Goal: Transaction & Acquisition: Purchase product/service

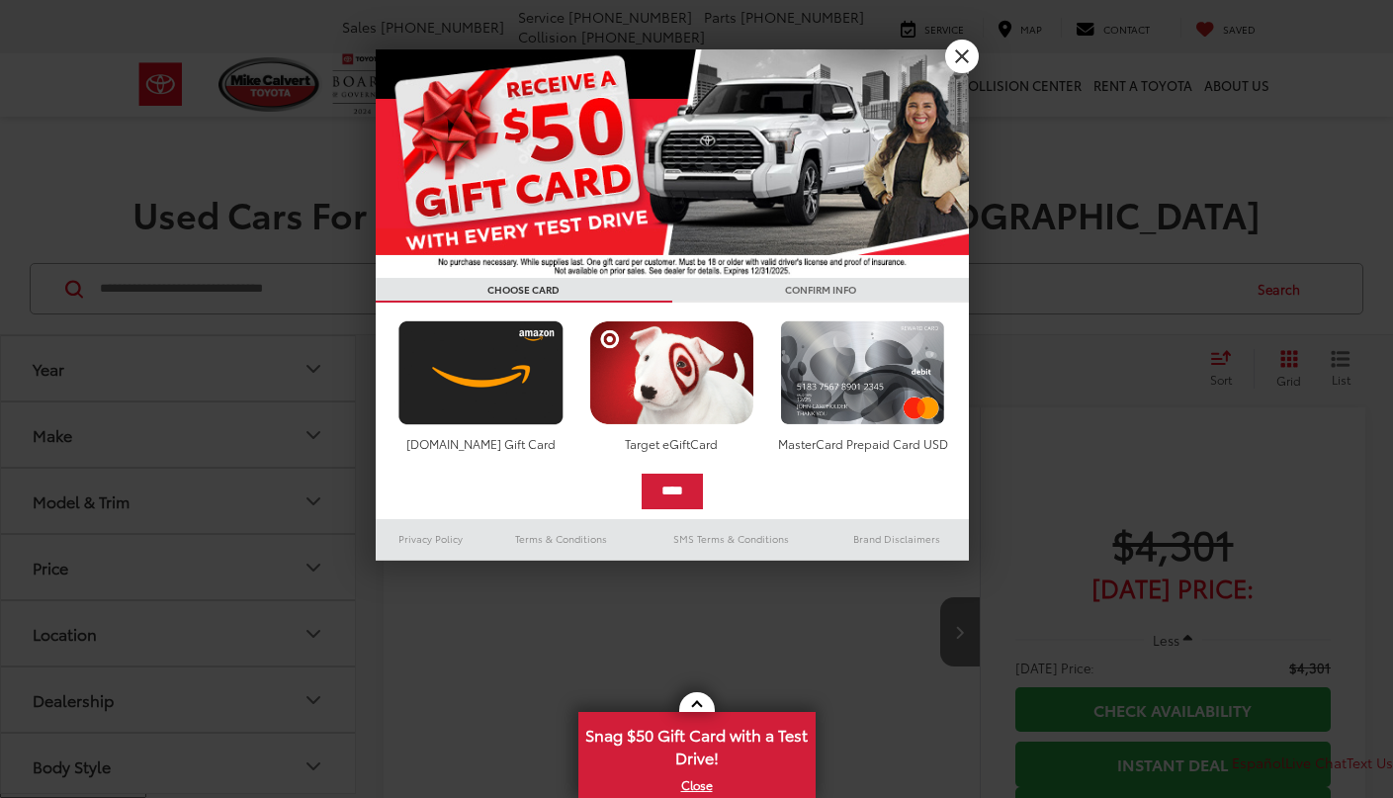
scroll to position [209, 0]
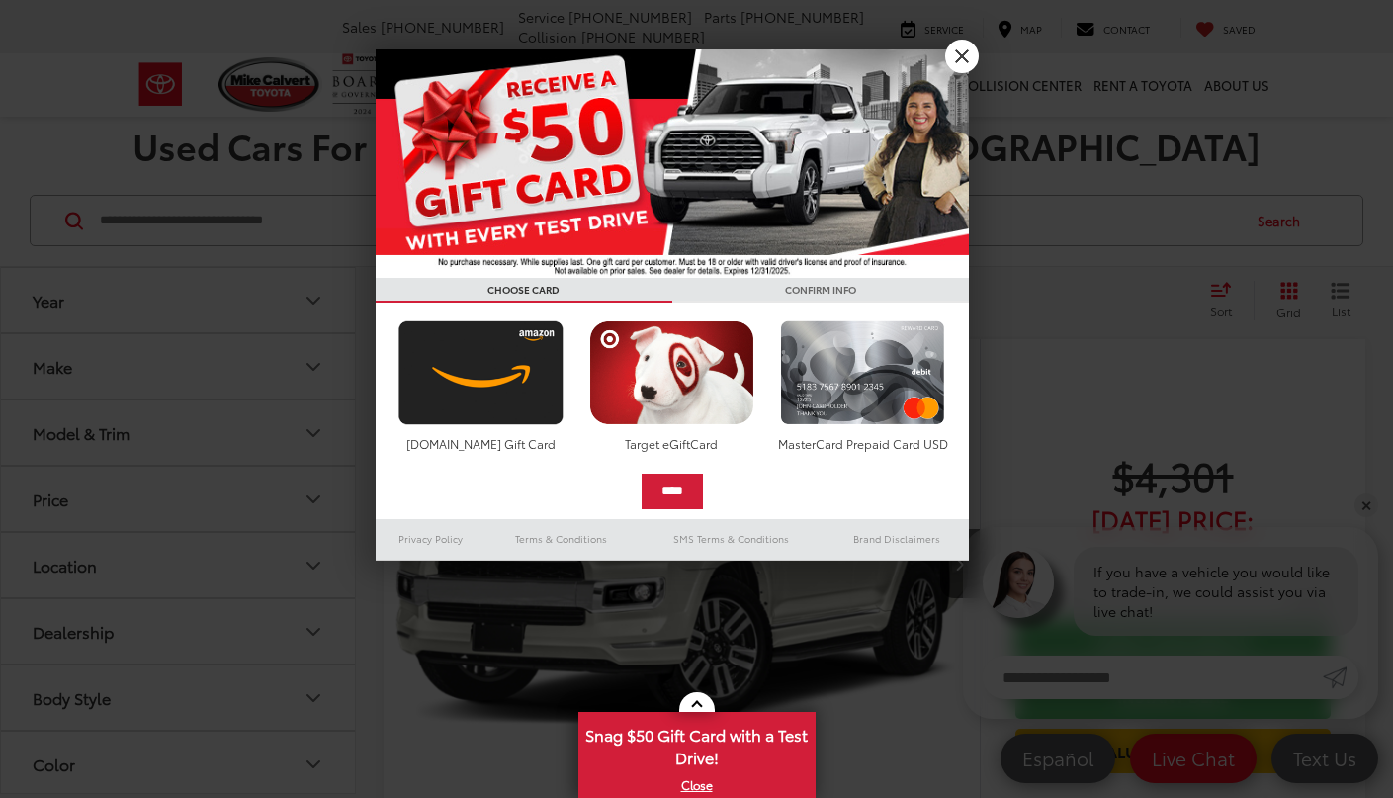
click at [960, 59] on link "X" at bounding box center [962, 57] width 34 height 34
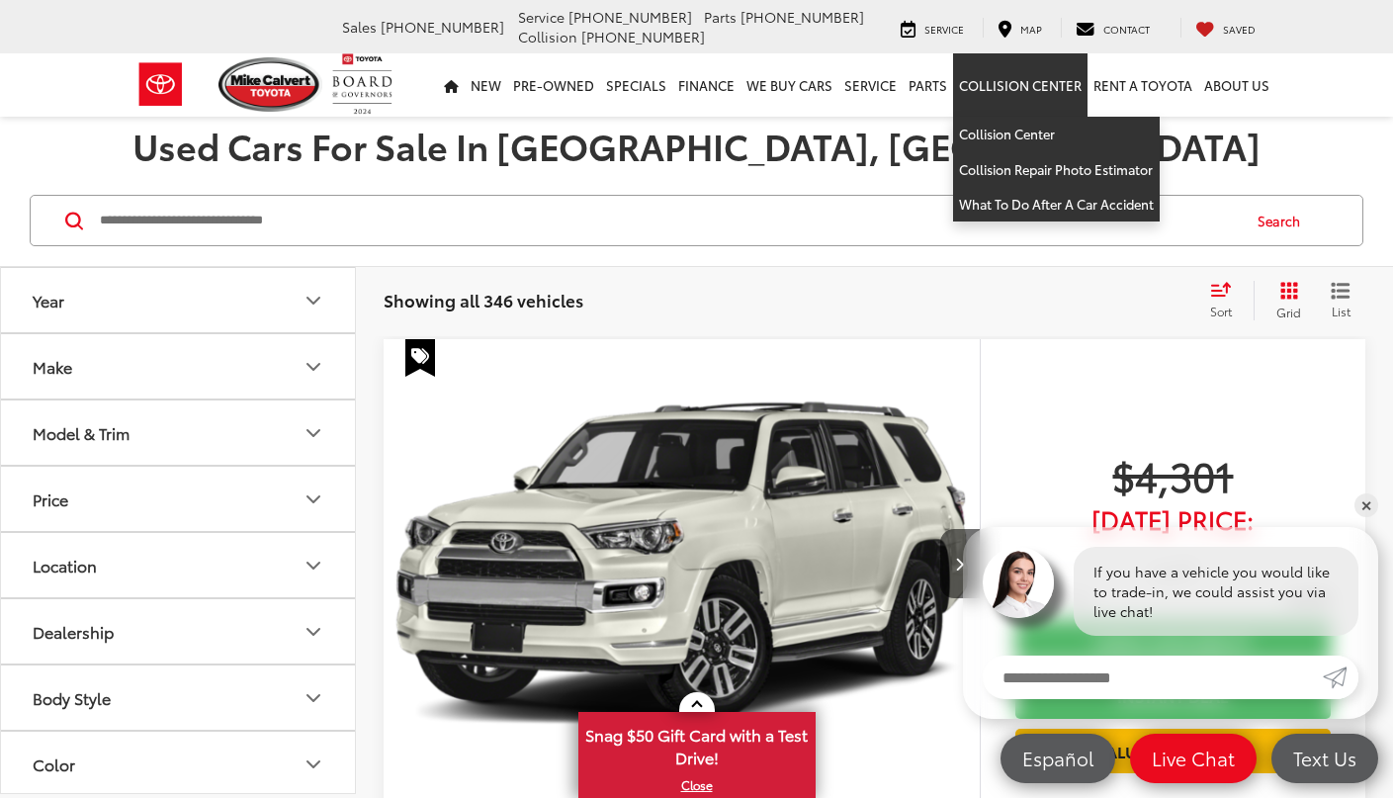
scroll to position [0, 0]
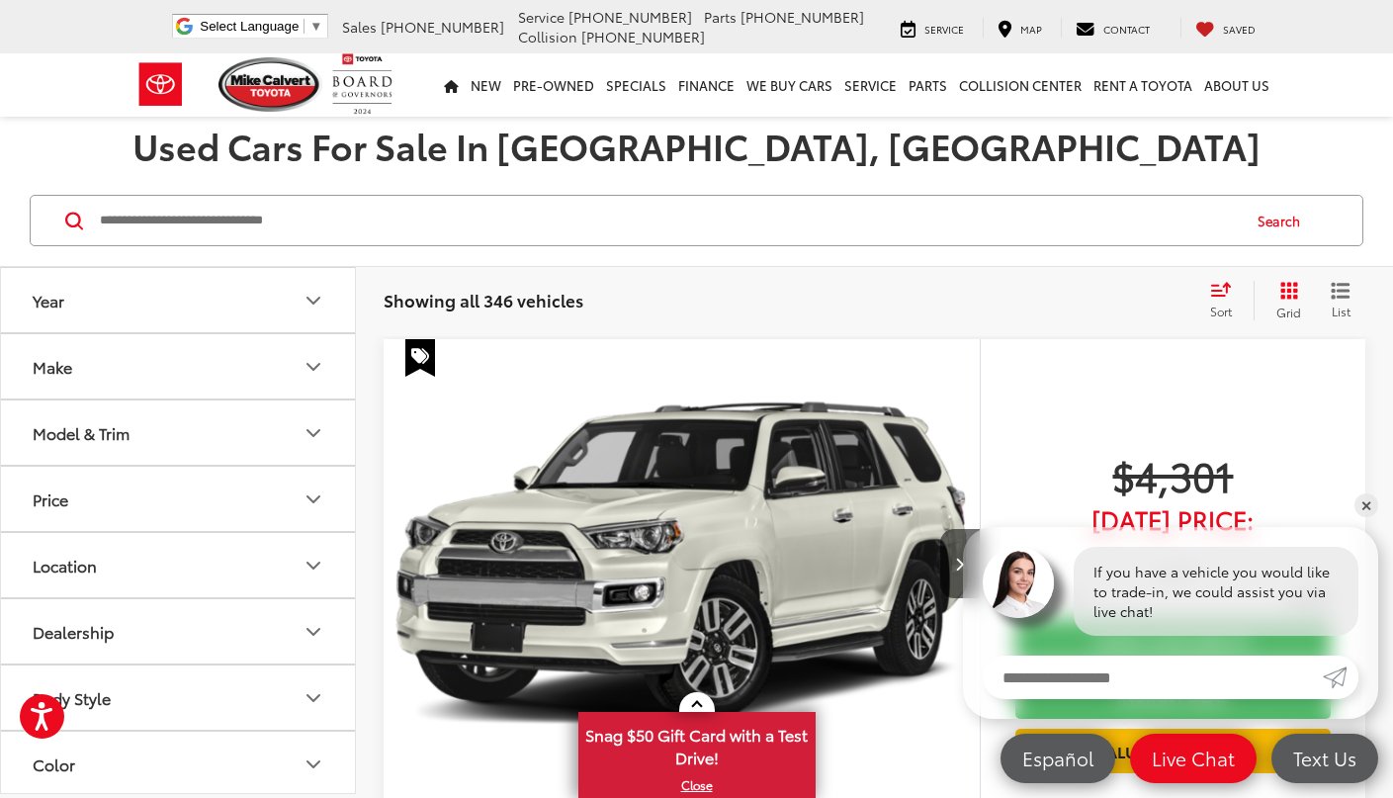
click at [282, 313] on button "Year" at bounding box center [179, 300] width 356 height 64
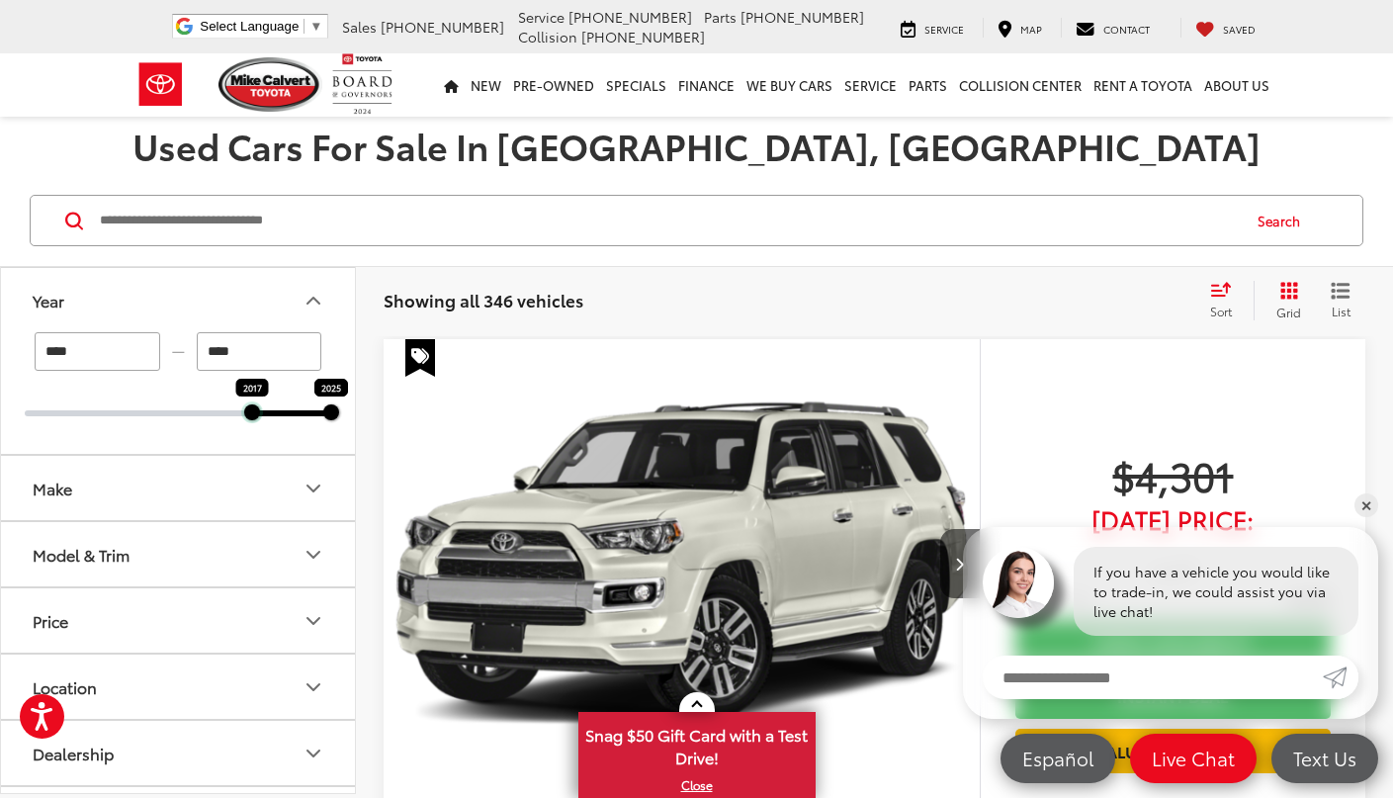
drag, startPoint x: 27, startPoint y: 416, endPoint x: 248, endPoint y: 422, distance: 221.5
click at [248, 422] on div "**** — **** 2017 2025" at bounding box center [178, 393] width 354 height 122
type input "****"
click at [321, 299] on icon "Year" at bounding box center [313, 301] width 24 height 24
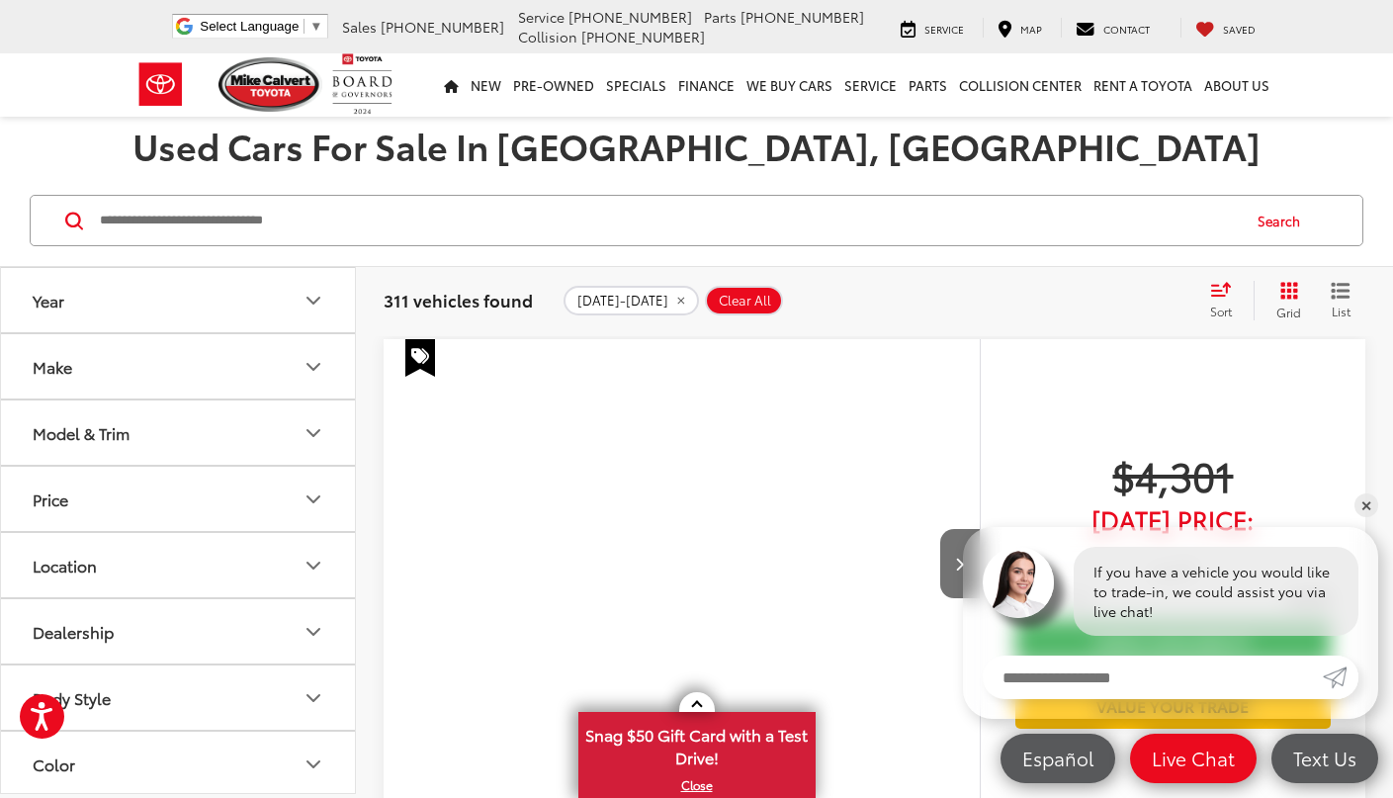
click at [321, 375] on icon "Make" at bounding box center [313, 367] width 24 height 24
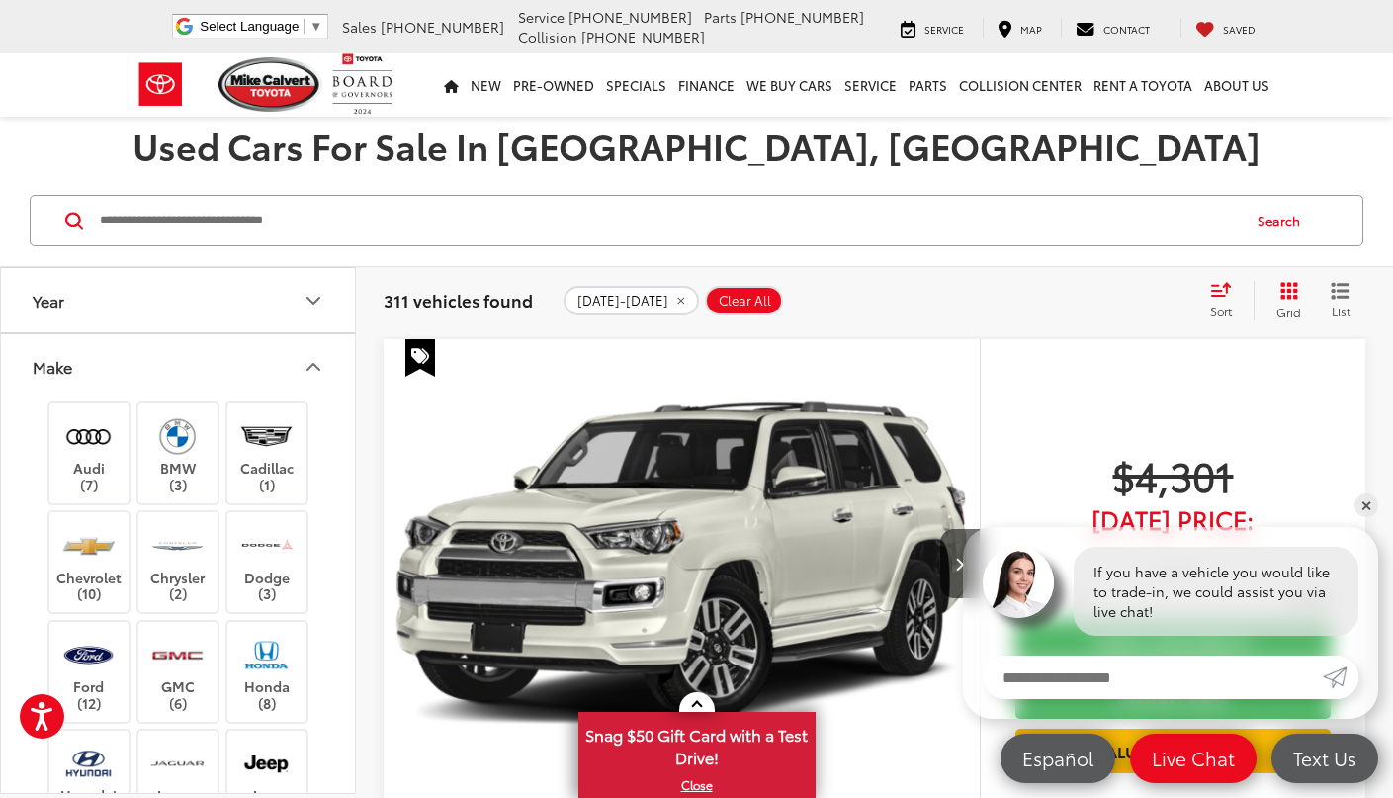
click at [309, 370] on icon "Make" at bounding box center [313, 367] width 24 height 24
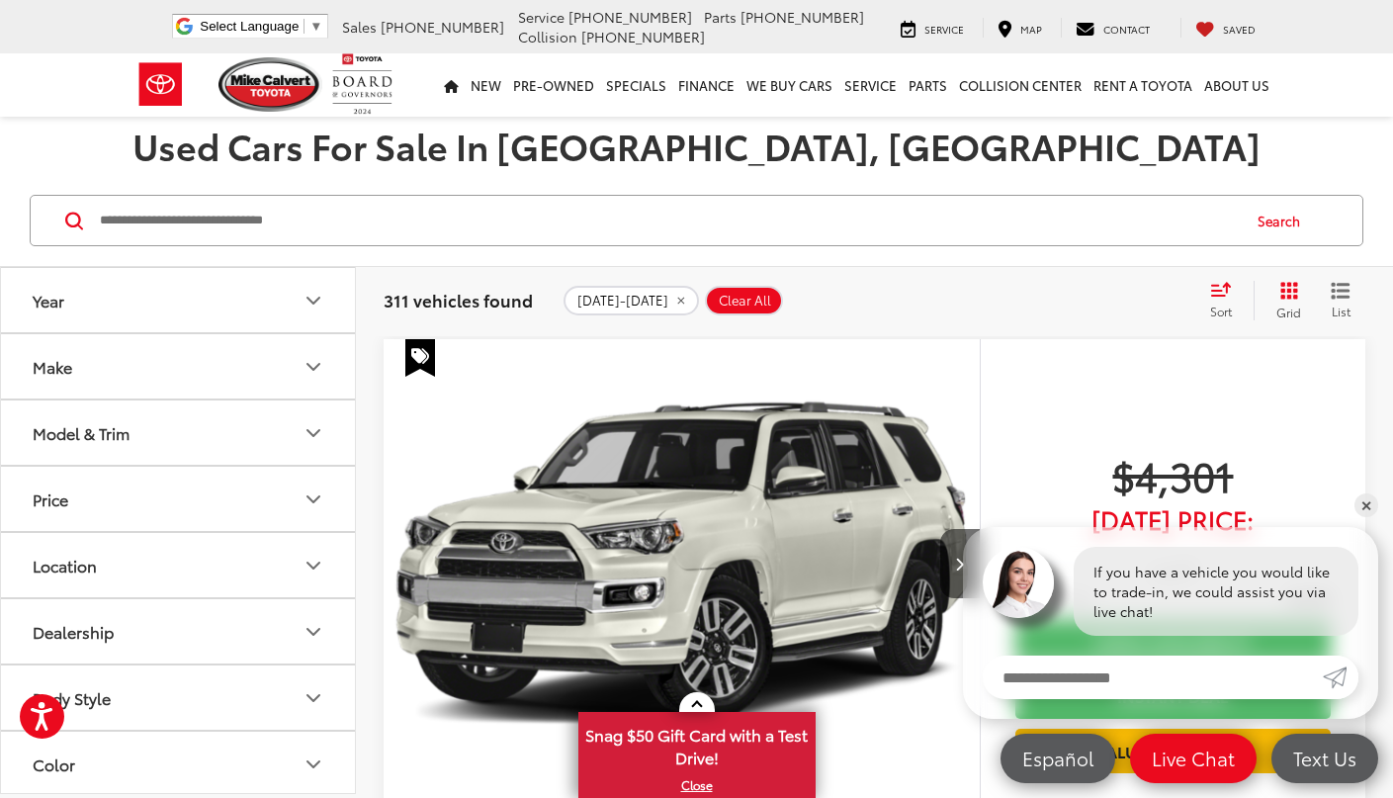
click at [305, 432] on icon "Model & Trim" at bounding box center [313, 433] width 24 height 24
click at [305, 431] on icon "Model & Trim" at bounding box center [313, 433] width 24 height 24
click at [308, 478] on button "Price" at bounding box center [179, 498] width 356 height 64
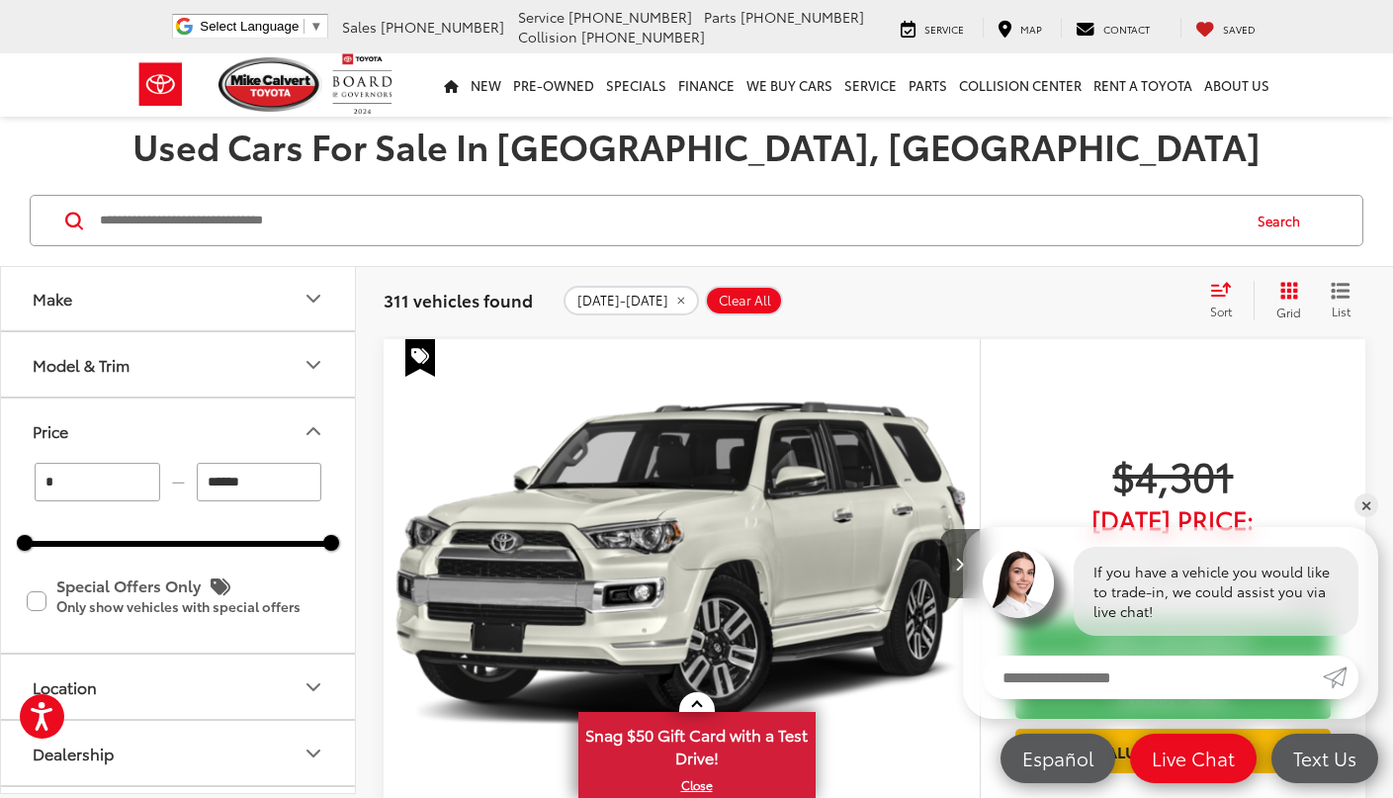
scroll to position [76, 0]
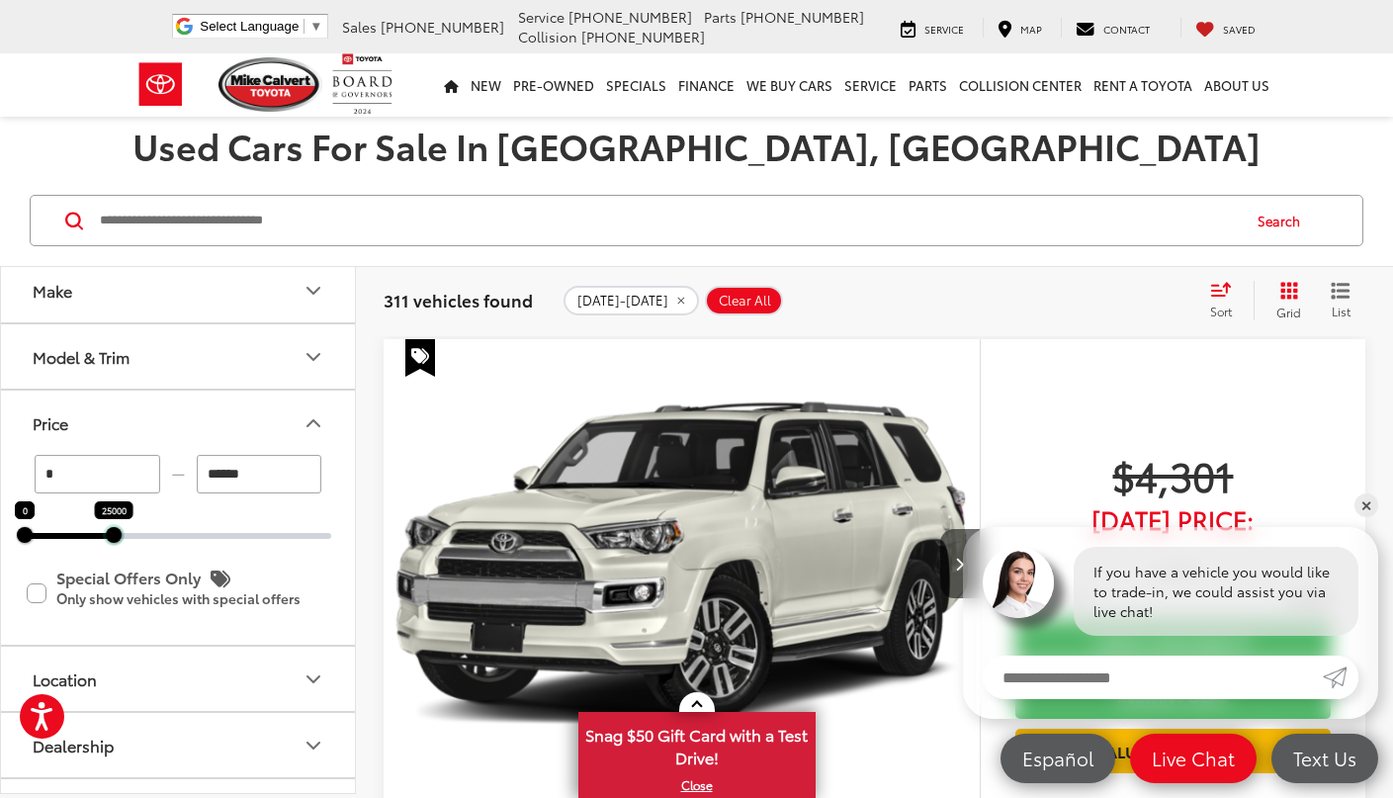
drag, startPoint x: 324, startPoint y: 535, endPoint x: 104, endPoint y: 548, distance: 220.8
click at [104, 548] on div "* — ****** 0 25000 Special Offers Only Only show vehicles with special offers" at bounding box center [178, 550] width 354 height 190
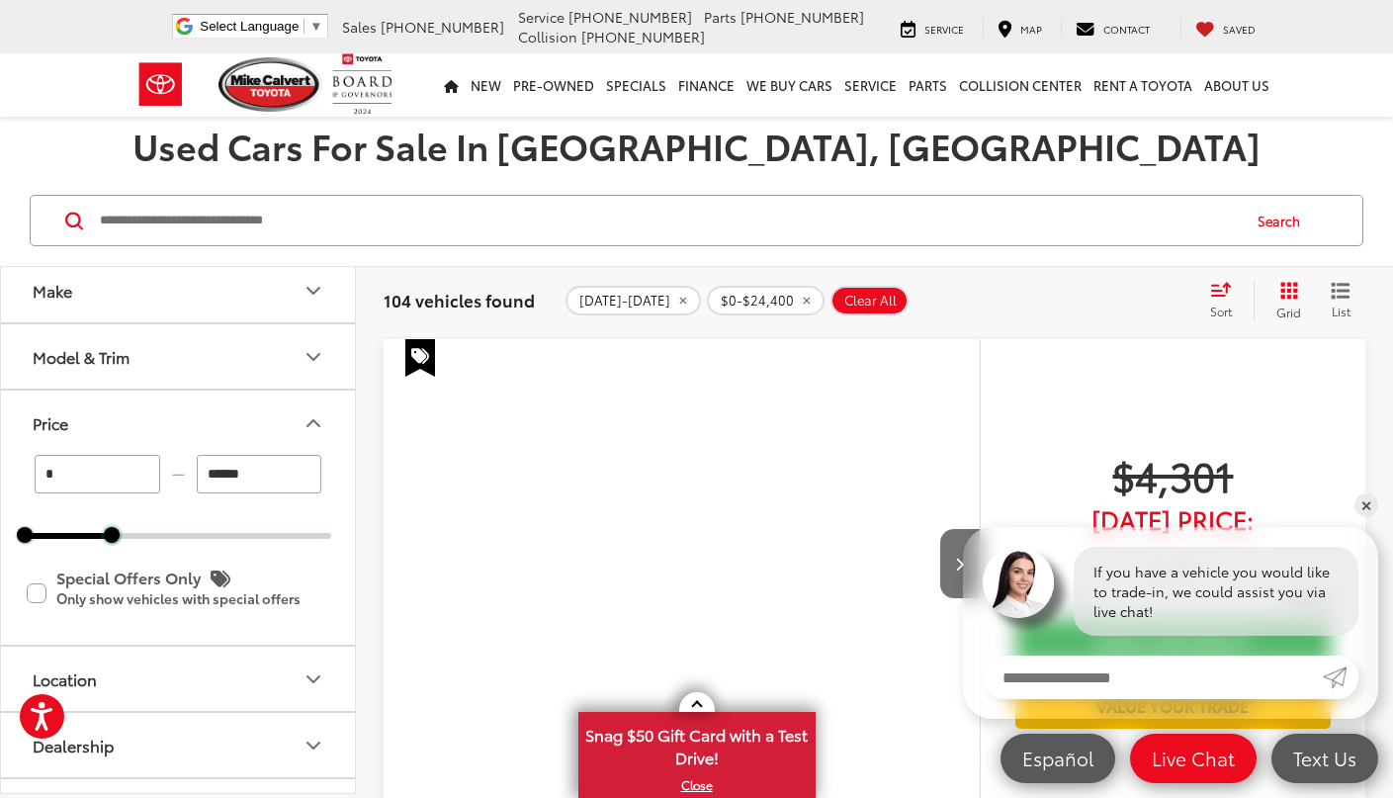
click at [115, 541] on div at bounding box center [112, 535] width 16 height 16
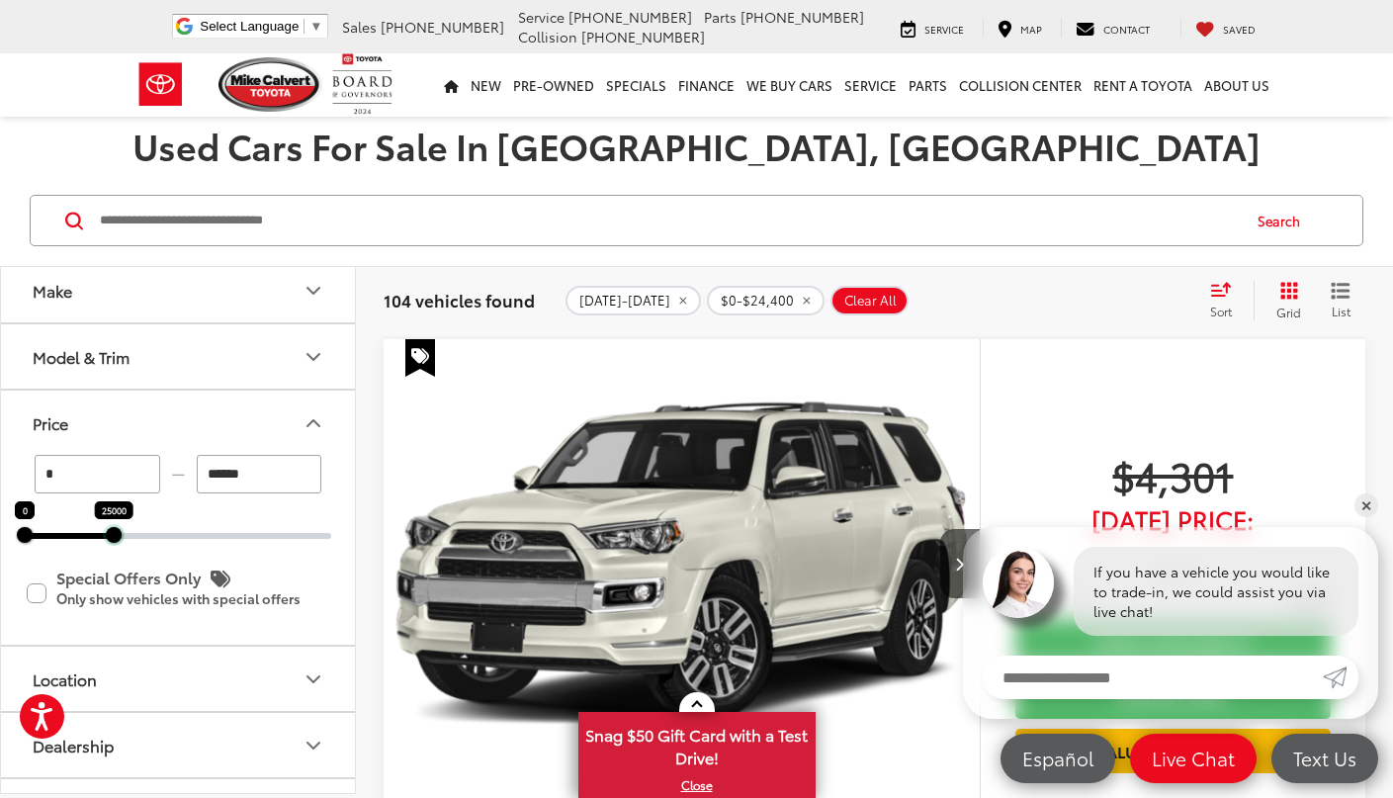
click at [120, 542] on div "* — ****** 0 25000 Special Offers Only Only show vehicles with special offers" at bounding box center [178, 550] width 354 height 190
type input "******"
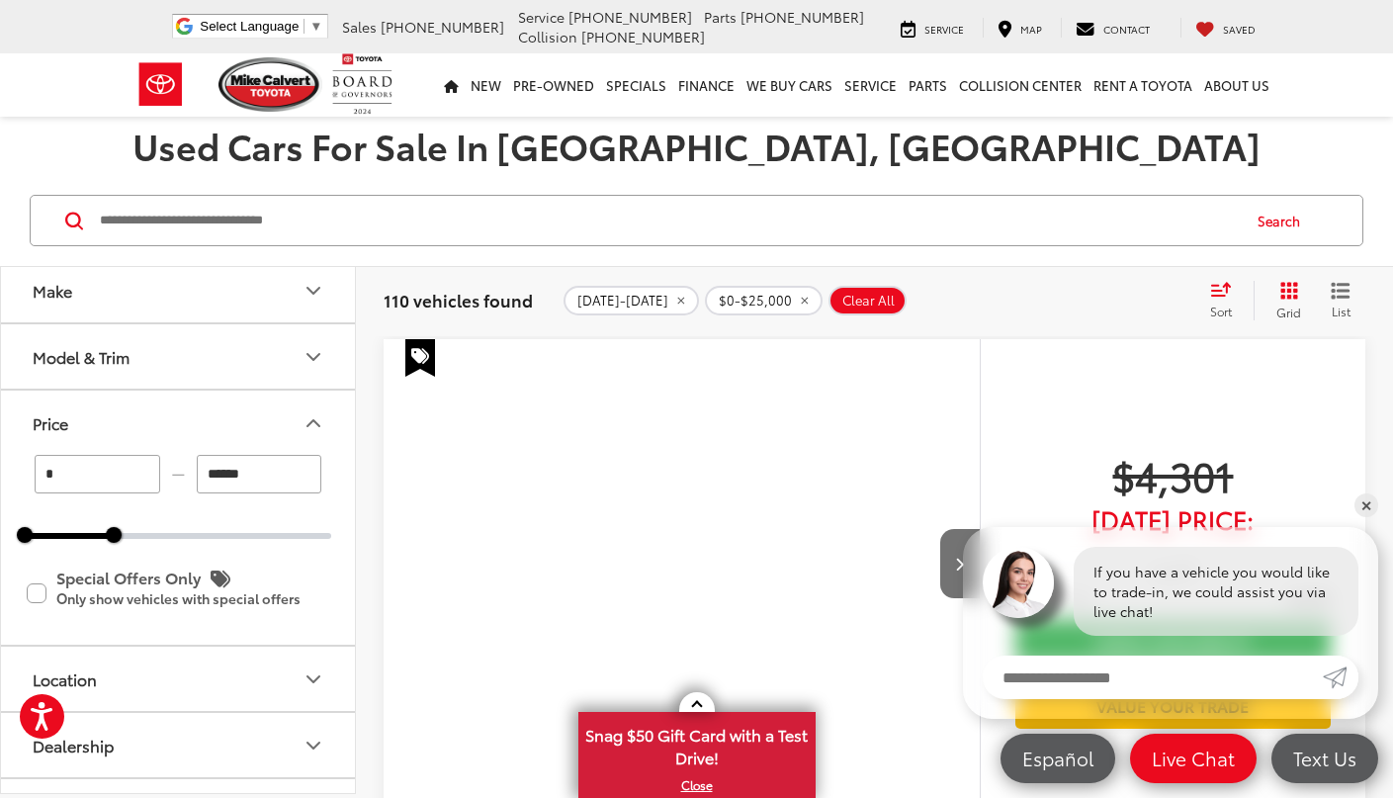
click at [301, 437] on button "Price" at bounding box center [179, 422] width 356 height 64
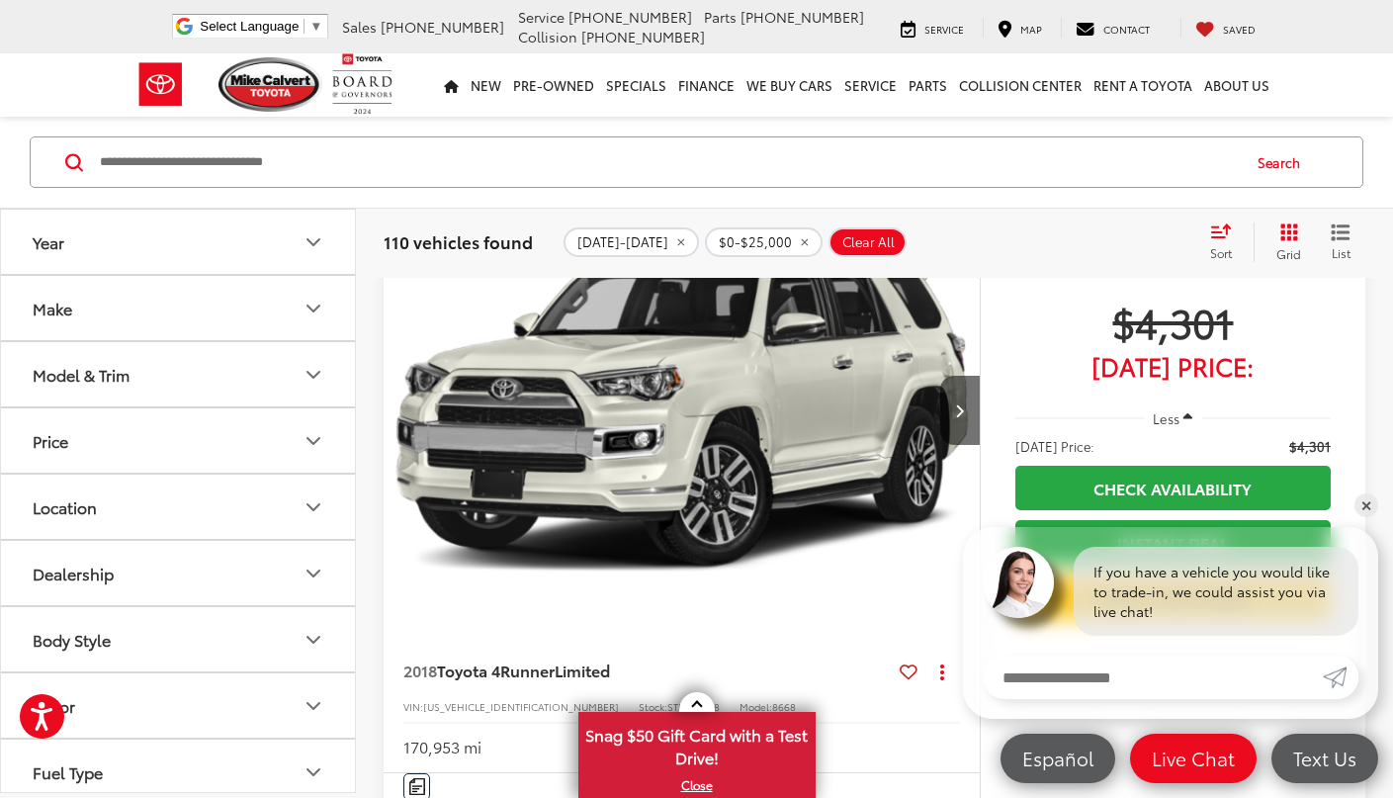
scroll to position [358, 0]
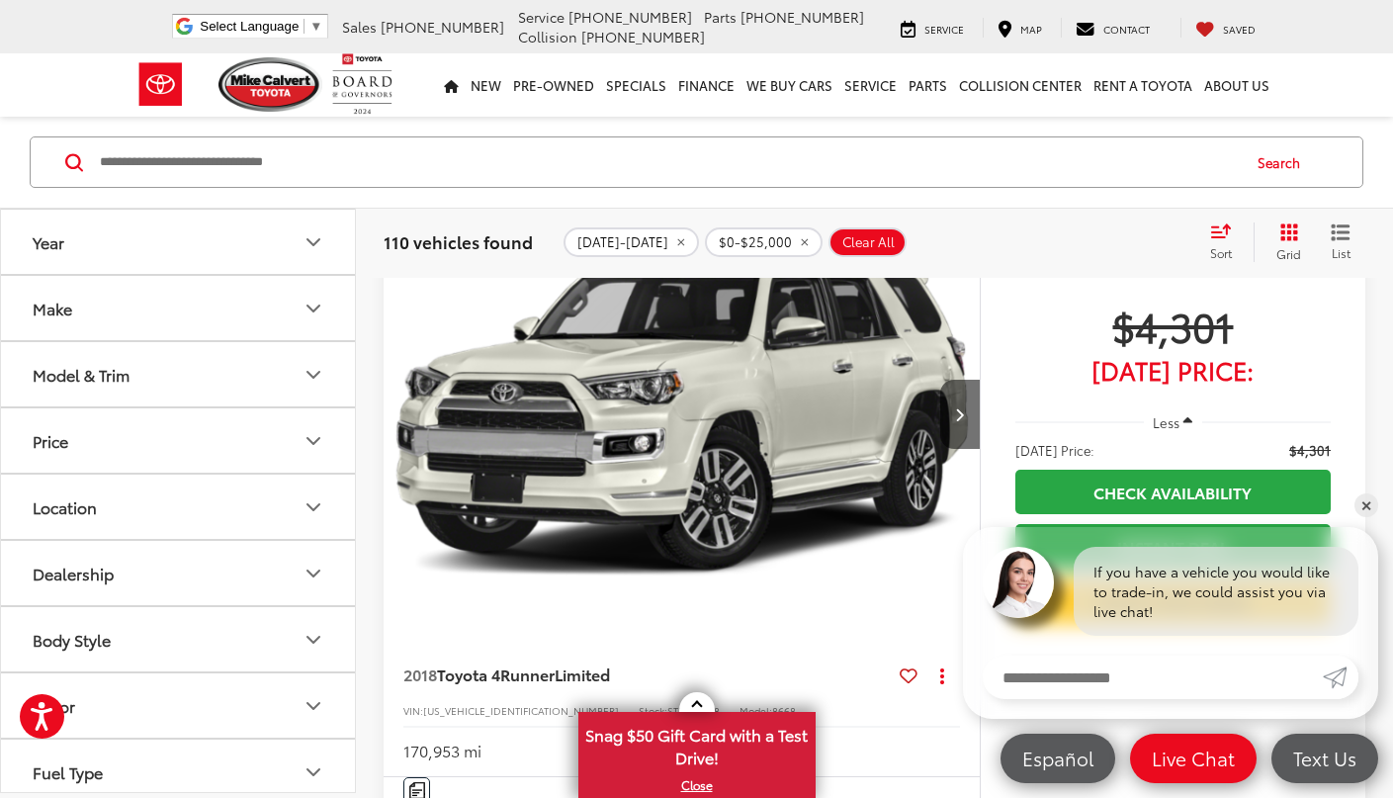
click at [314, 505] on icon "Location" at bounding box center [313, 507] width 24 height 24
click at [314, 504] on icon "Location" at bounding box center [313, 507] width 12 height 6
click at [313, 504] on icon "Location" at bounding box center [313, 507] width 24 height 24
click at [40, 553] on label "[GEOGRAPHIC_DATA], [GEOGRAPHIC_DATA] (110)" at bounding box center [178, 562] width 306 height 46
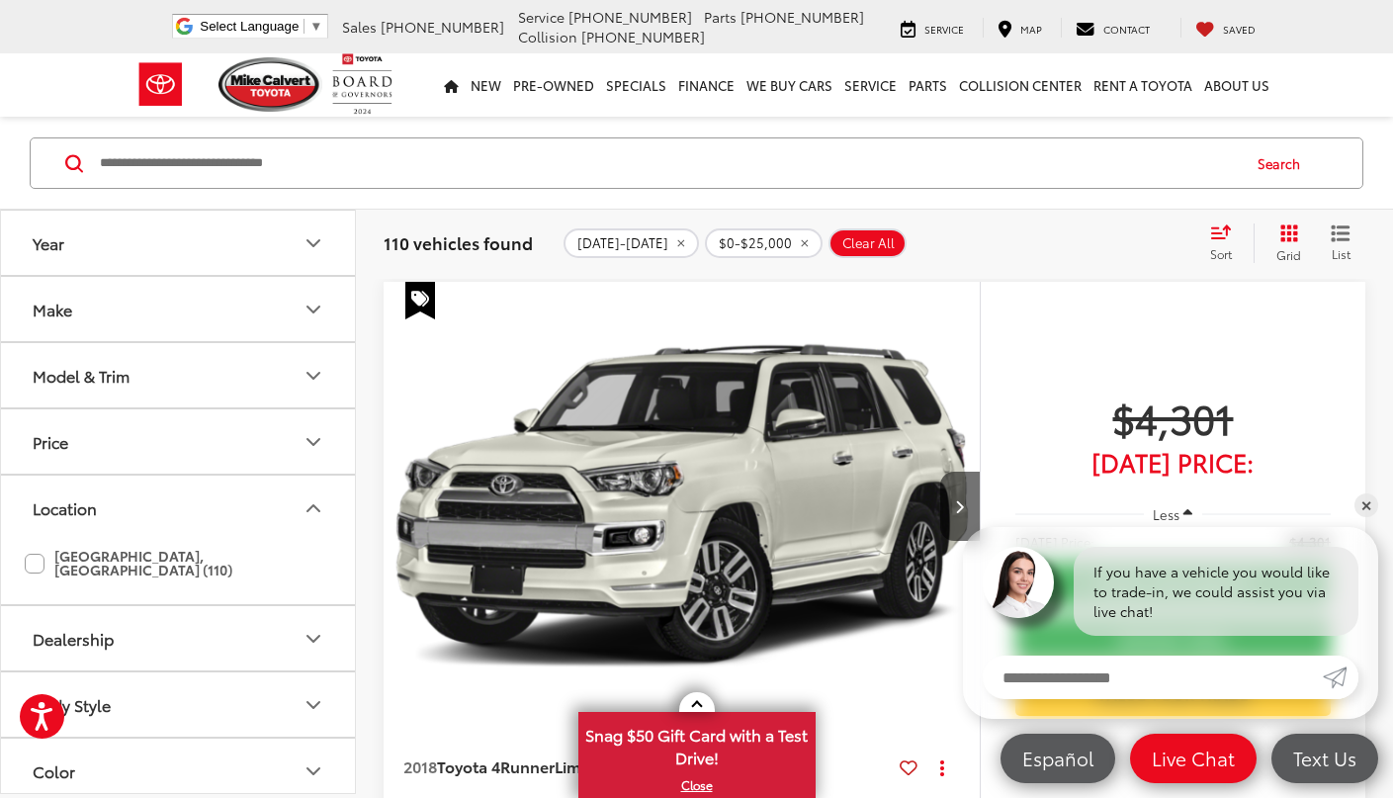
click at [286, 522] on button "Location" at bounding box center [179, 507] width 356 height 64
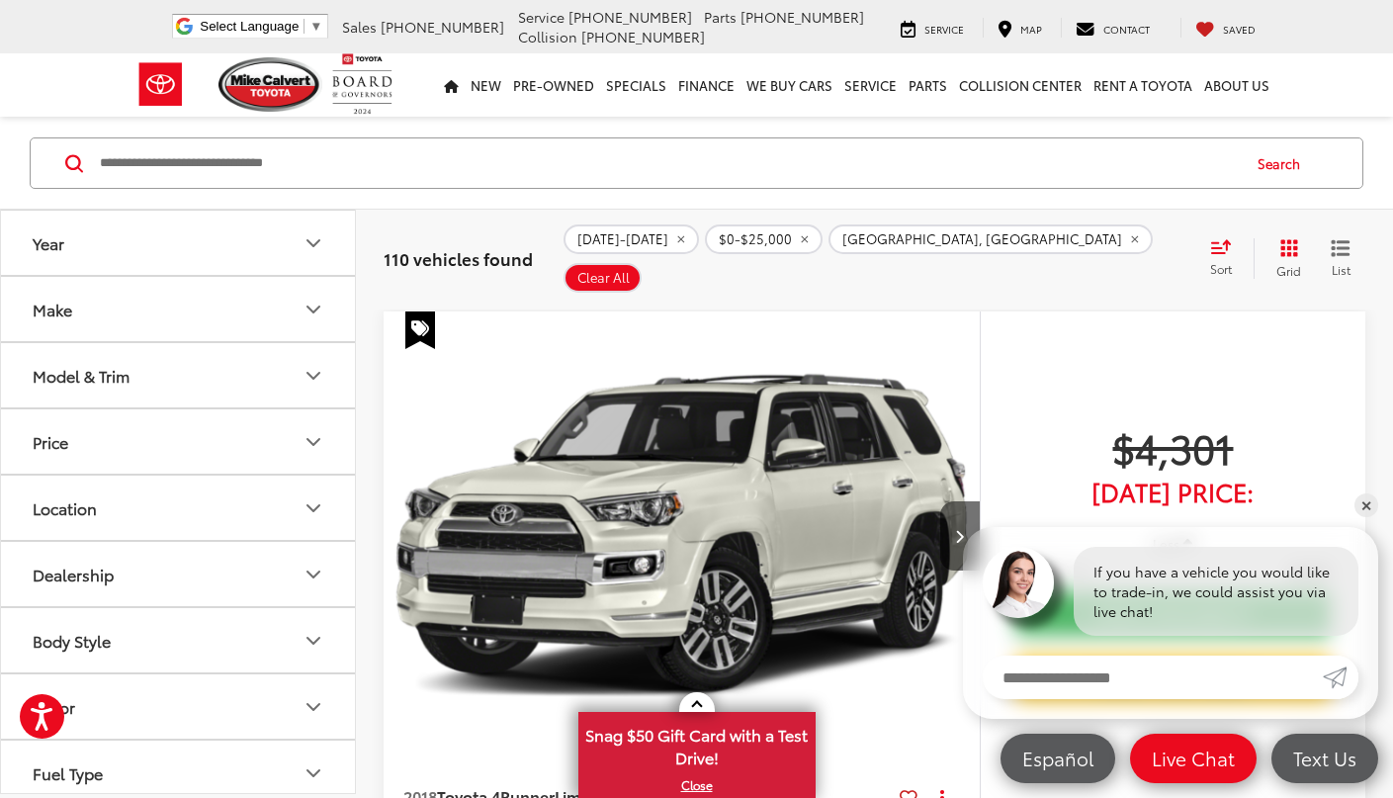
scroll to position [319, 0]
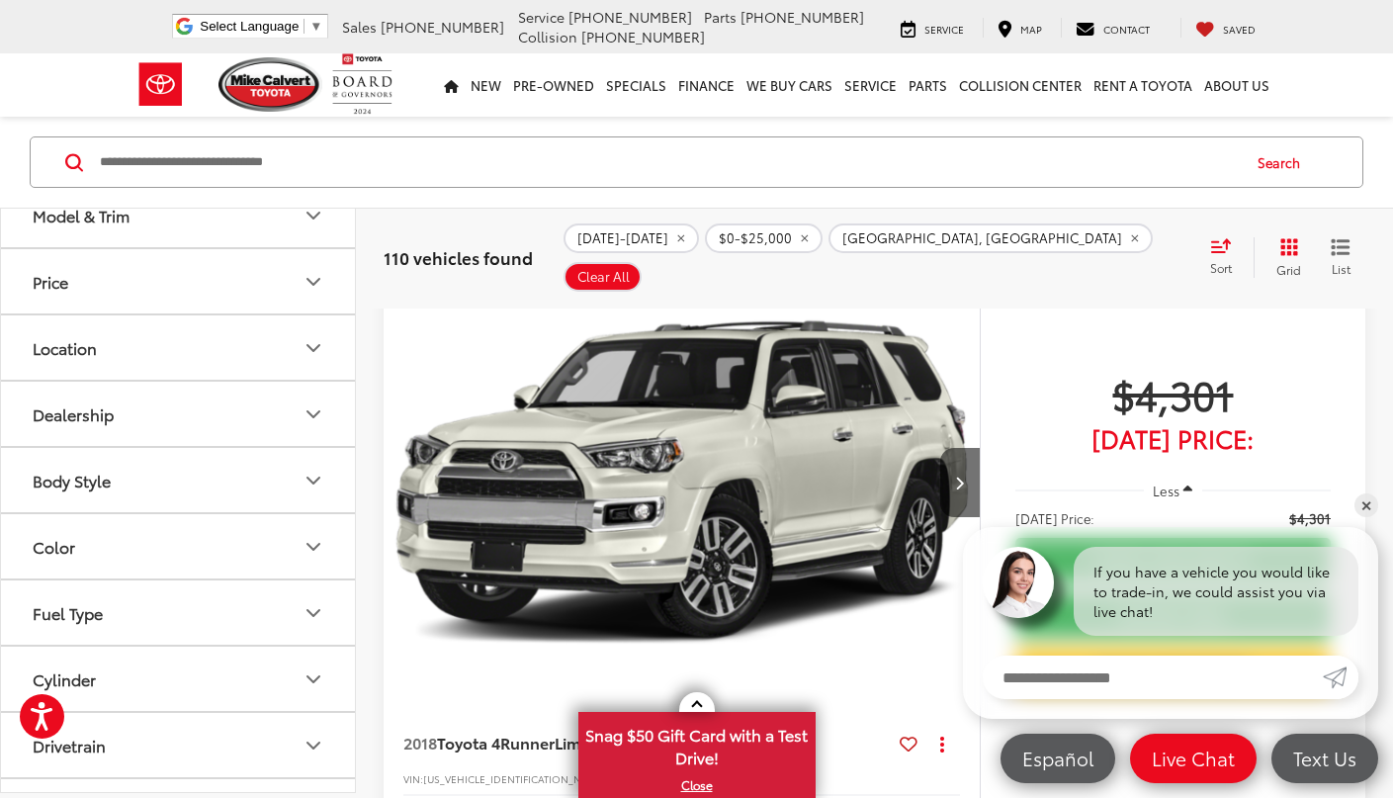
click at [311, 474] on icon "Body Style" at bounding box center [313, 480] width 24 height 24
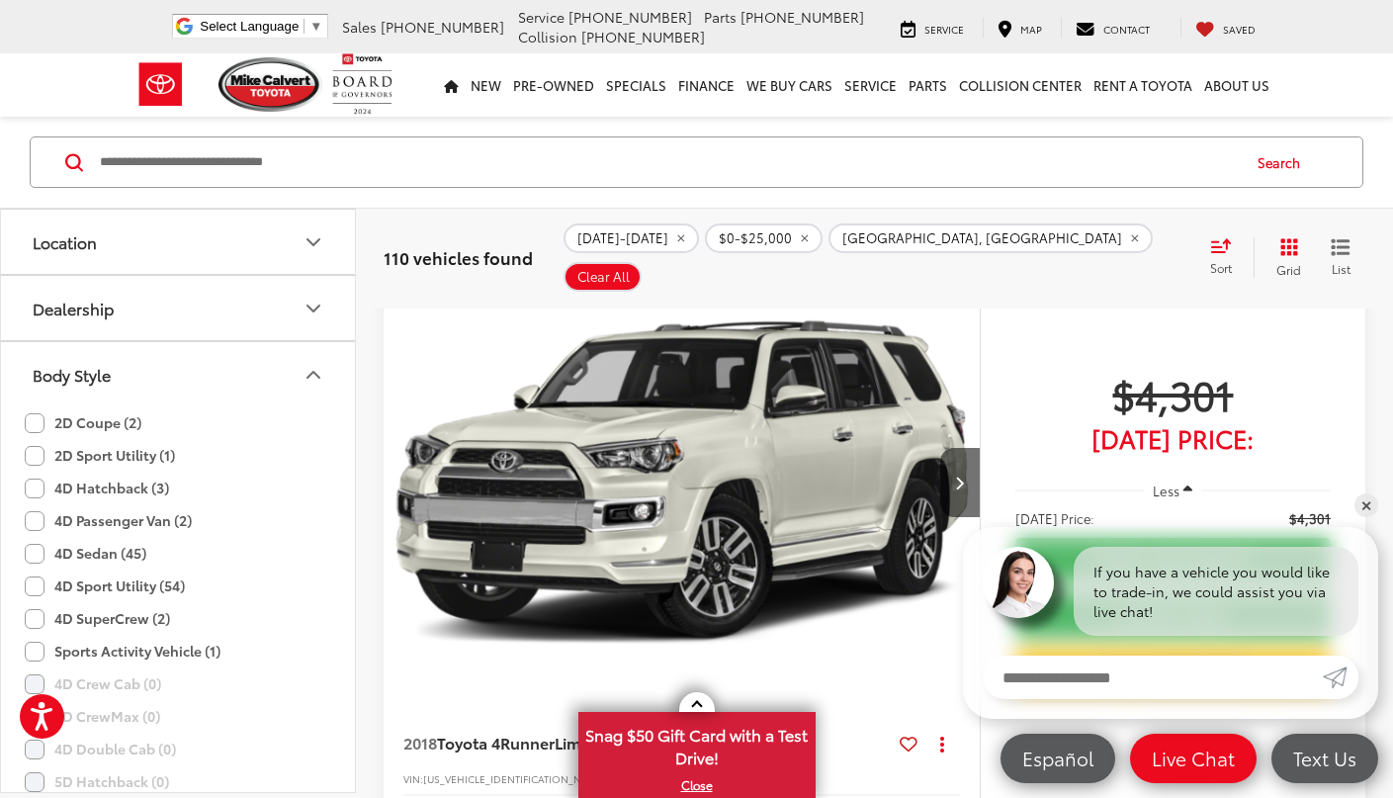
scroll to position [264, 0]
click at [310, 387] on button "Body Style" at bounding box center [179, 375] width 356 height 64
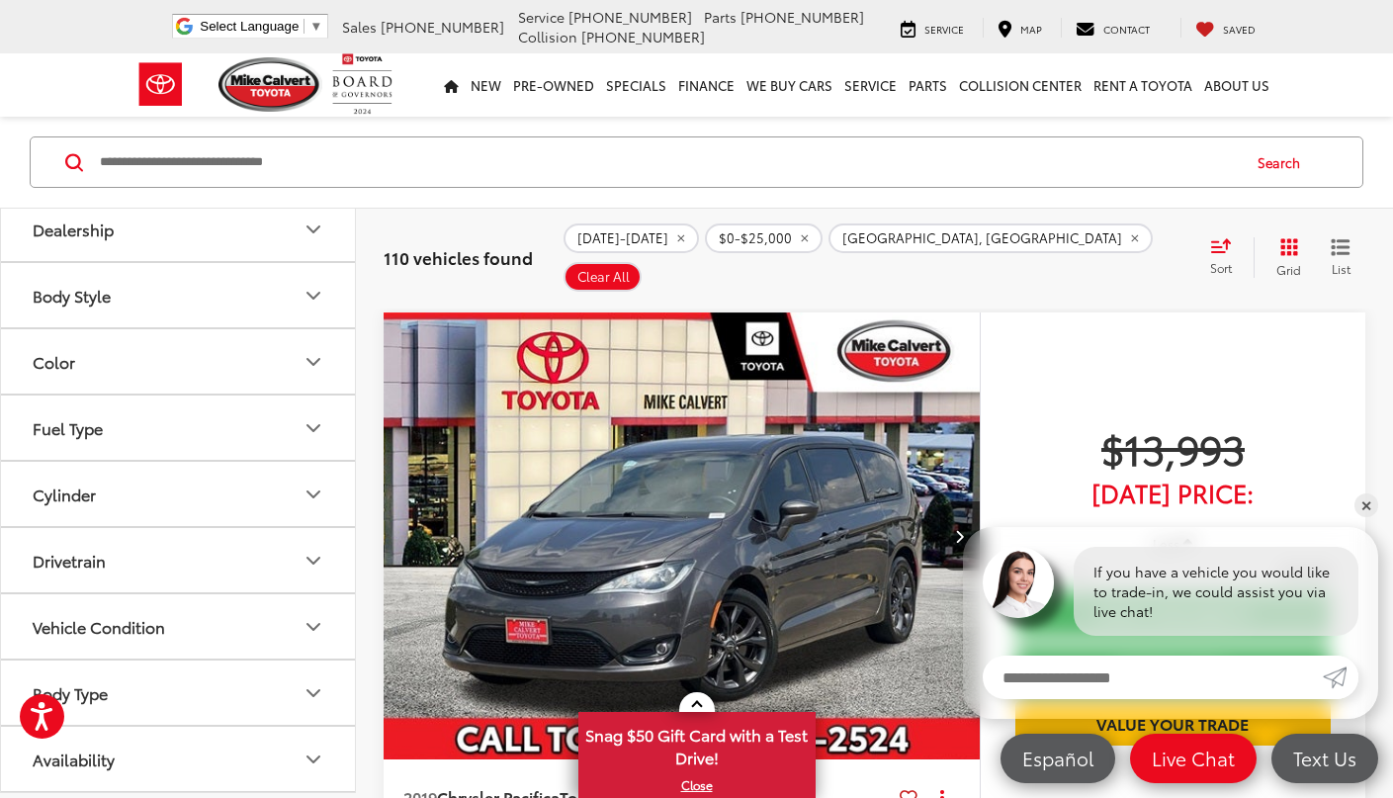
scroll to position [2566, 0]
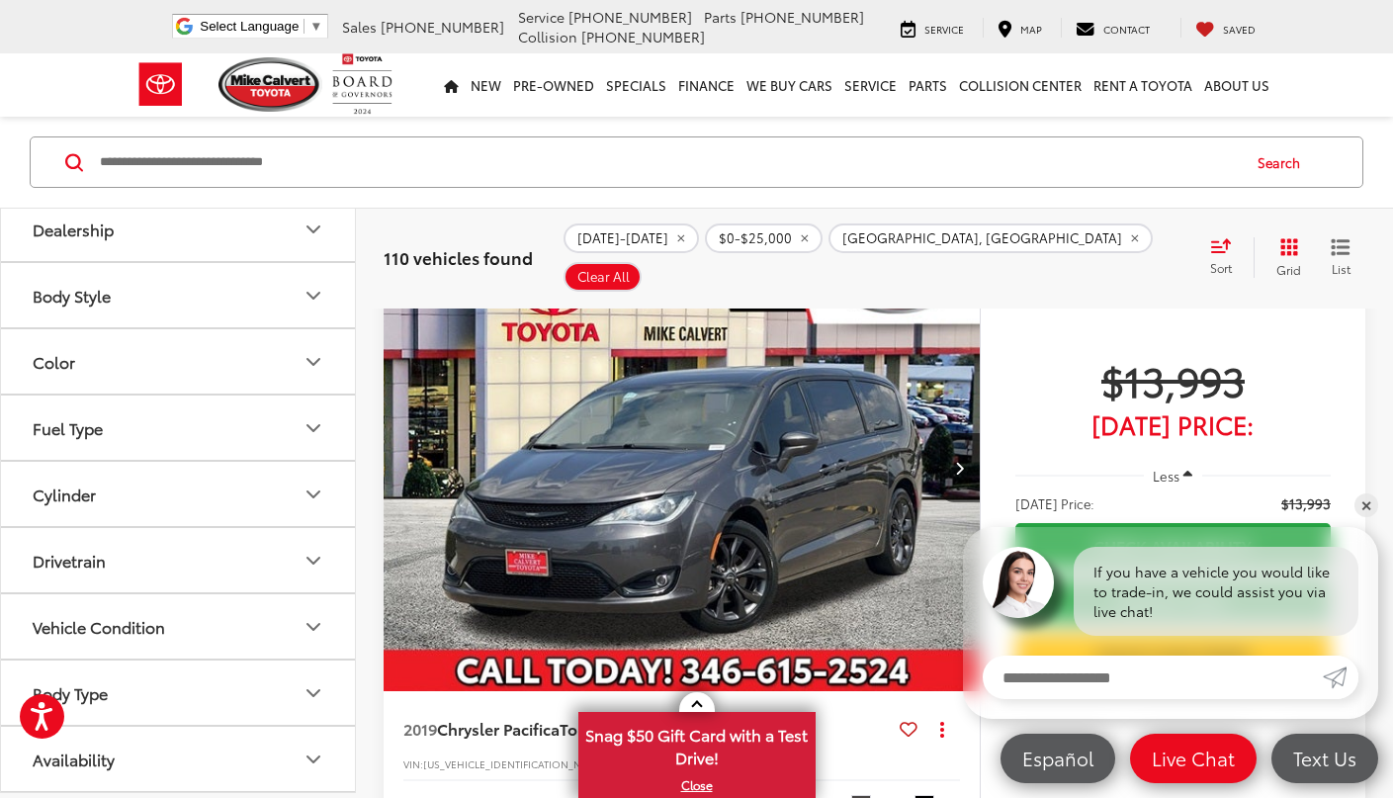
drag, startPoint x: 744, startPoint y: 584, endPoint x: 719, endPoint y: 584, distance: 24.7
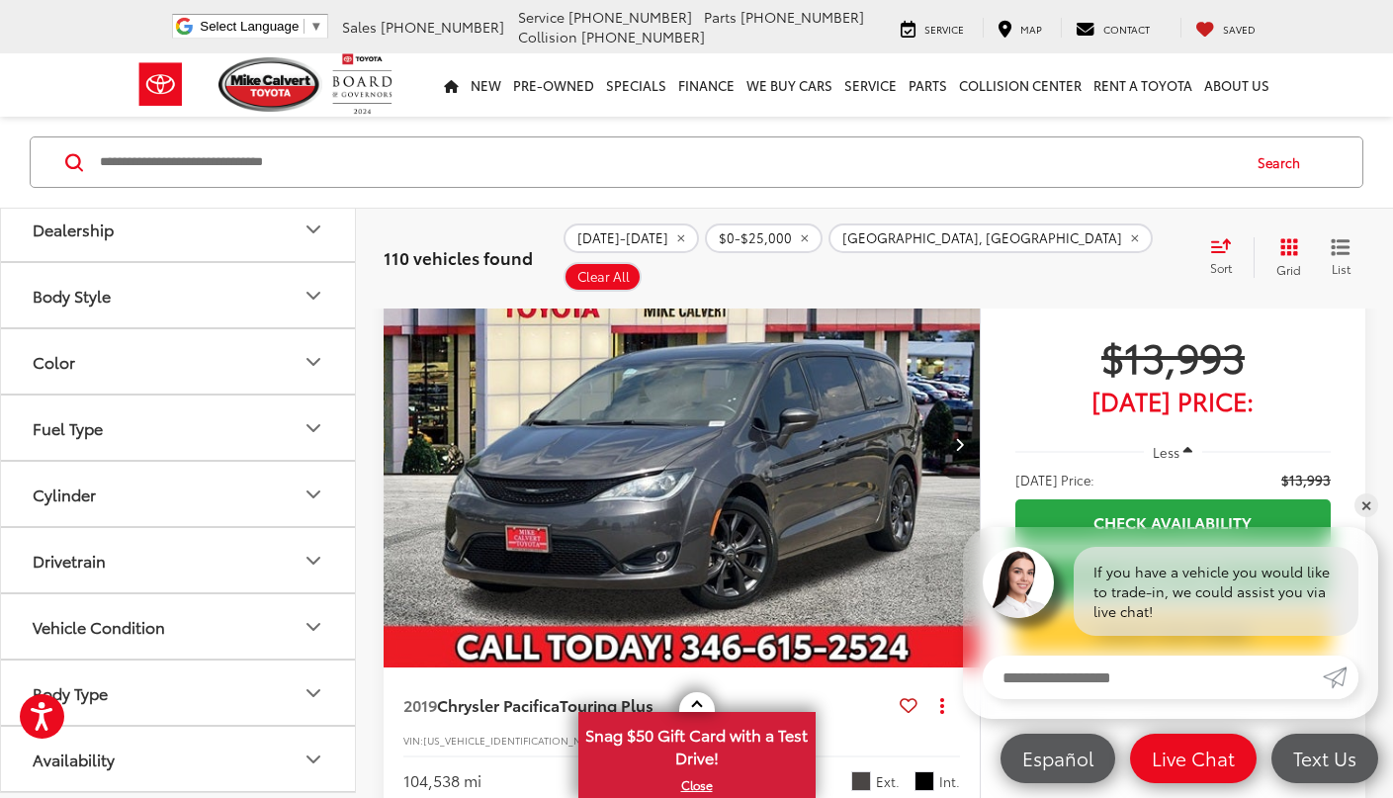
scroll to position [2701, 0]
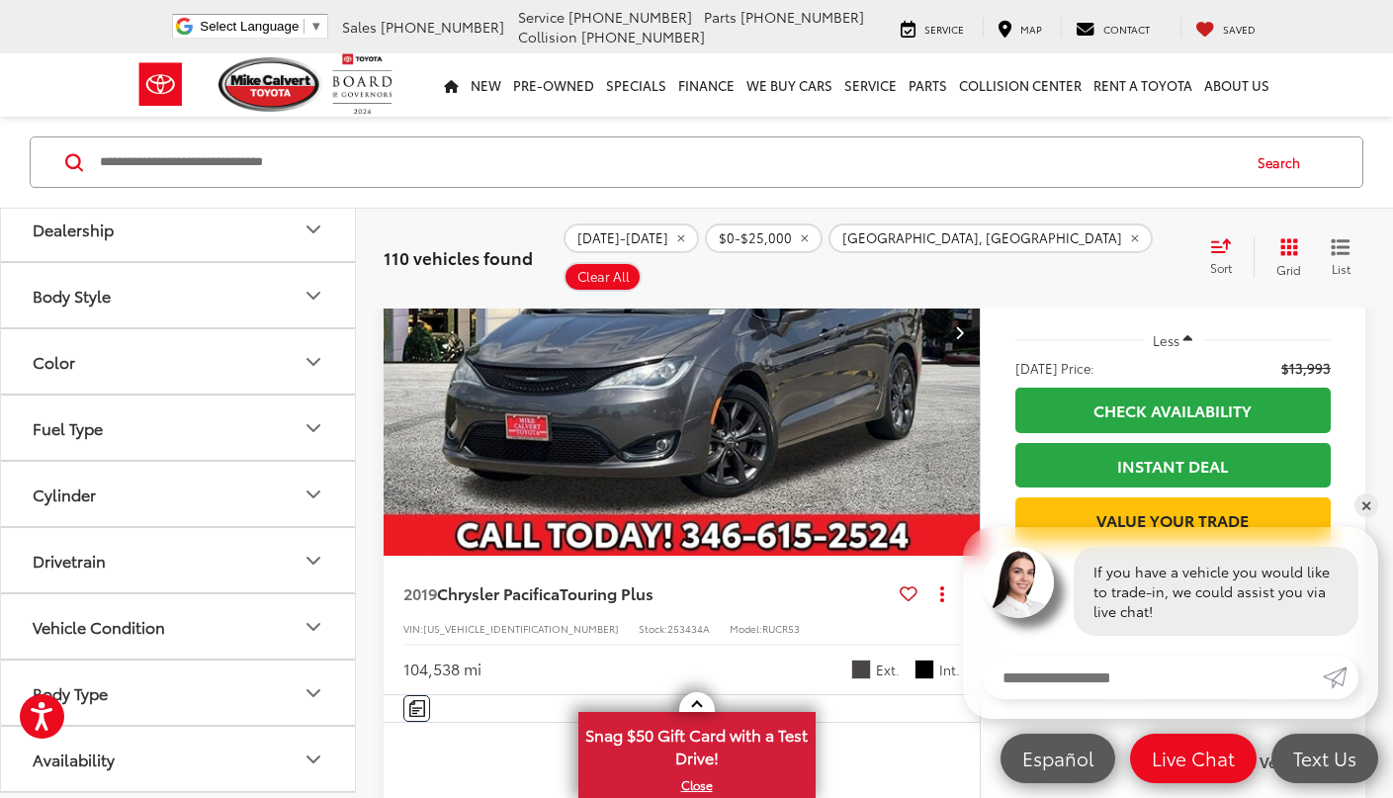
click at [288, 687] on button "Body Type" at bounding box center [179, 692] width 356 height 64
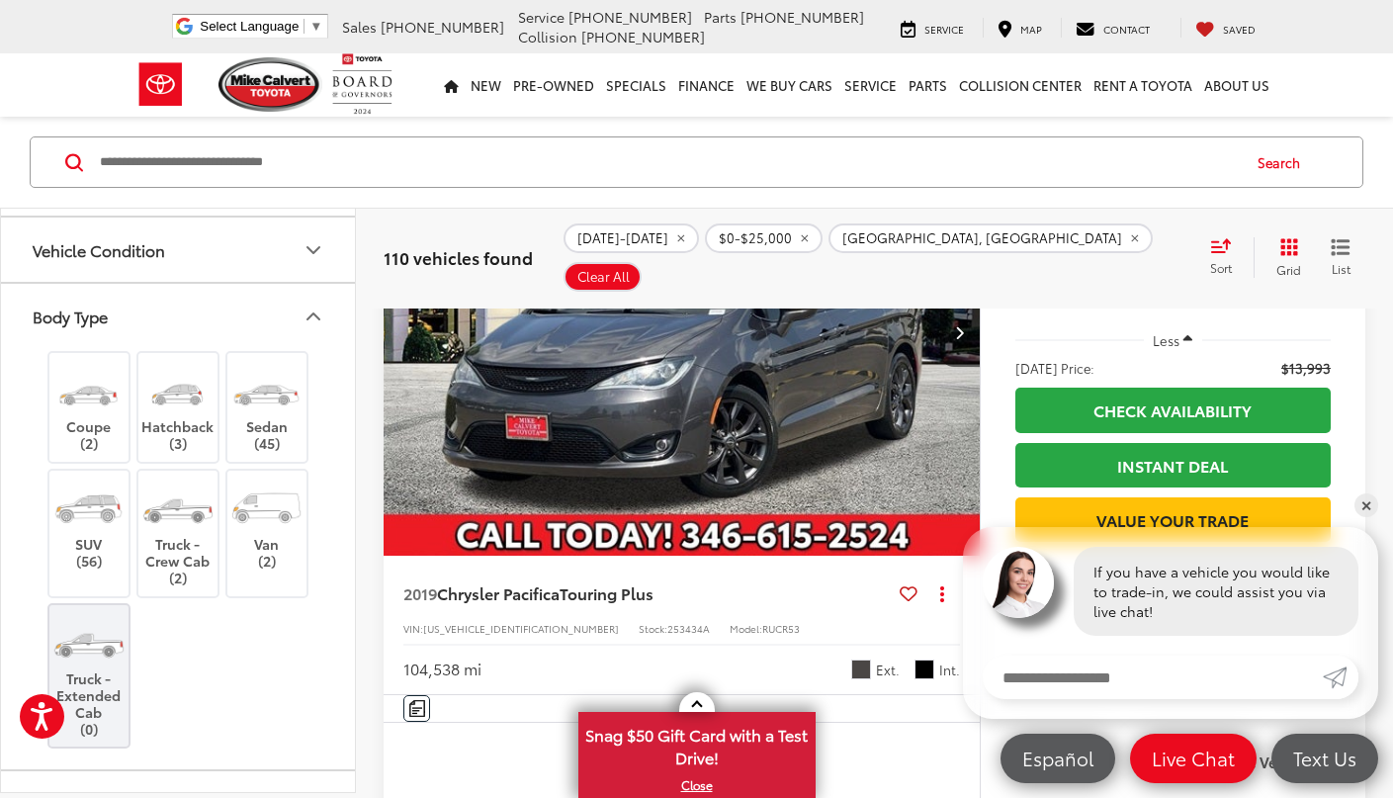
scroll to position [727, 0]
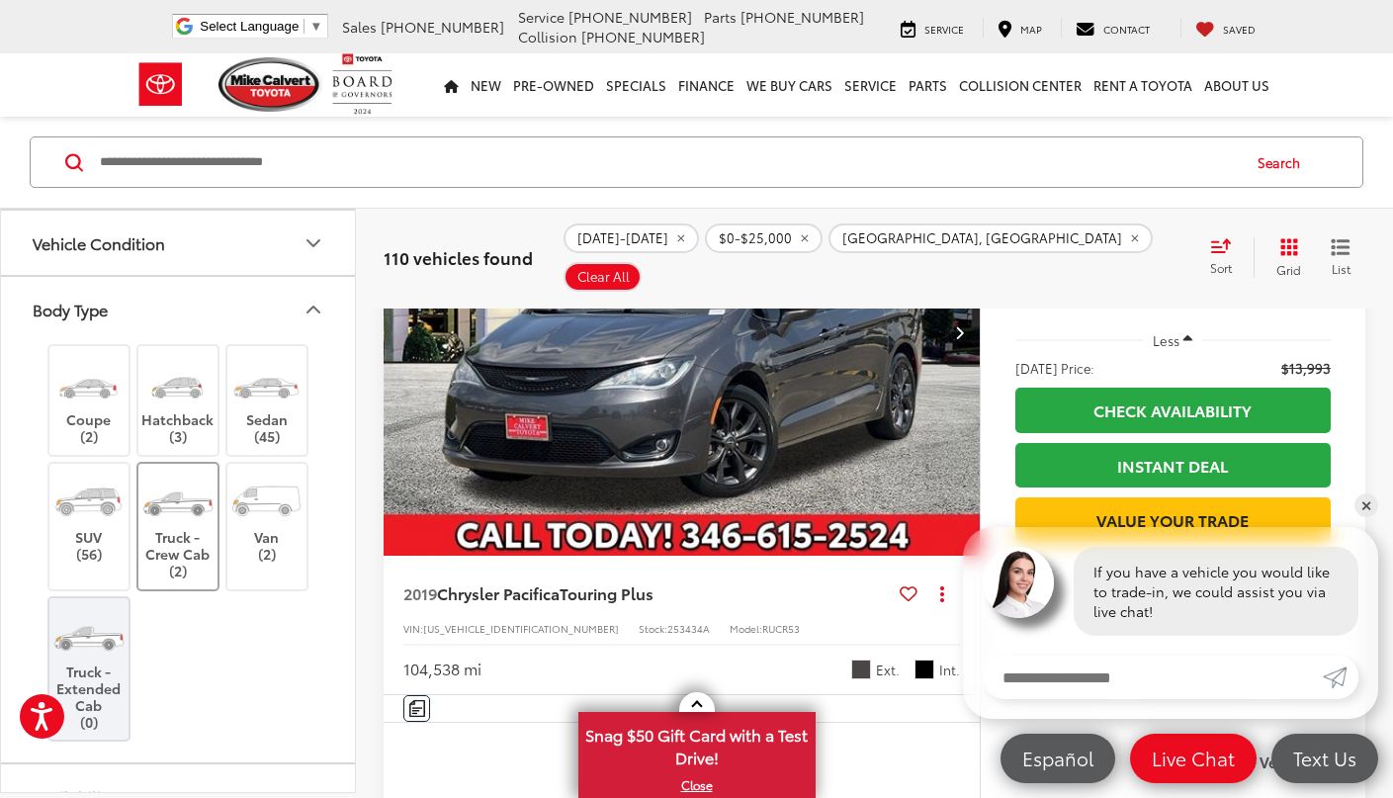
click at [190, 574] on label "Truck - Crew Cab (2)" at bounding box center [178, 526] width 80 height 106
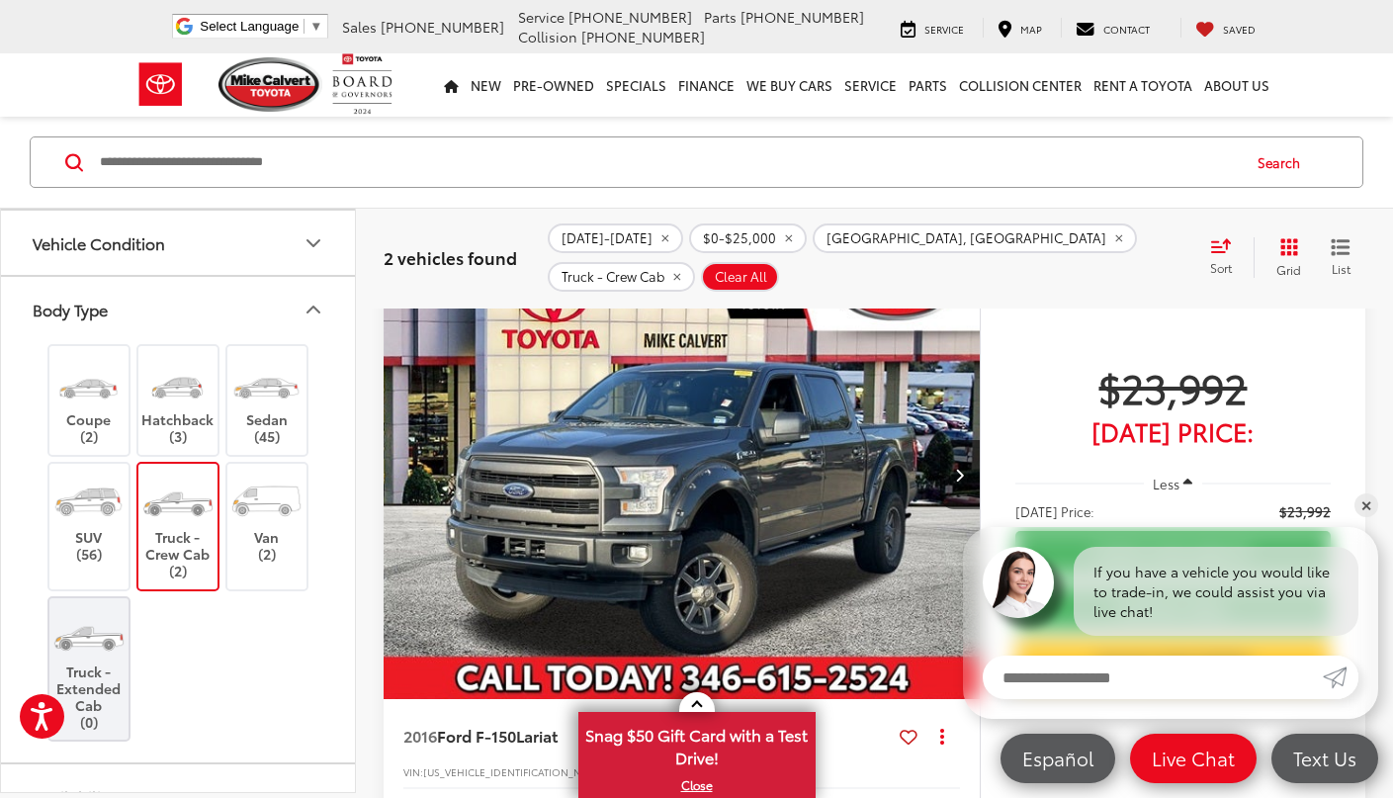
scroll to position [1086, 0]
